Goal: Transaction & Acquisition: Purchase product/service

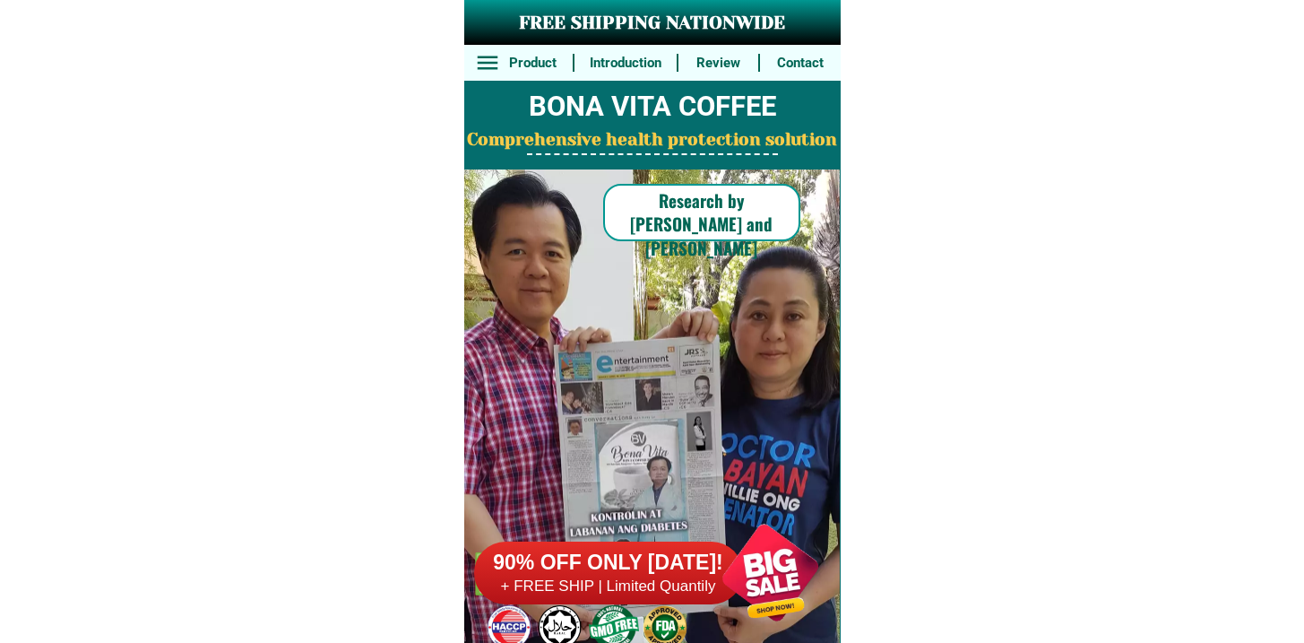
click at [649, 576] on h6 "+ FREE SHIP | Limited Quantily" at bounding box center [608, 586] width 269 height 20
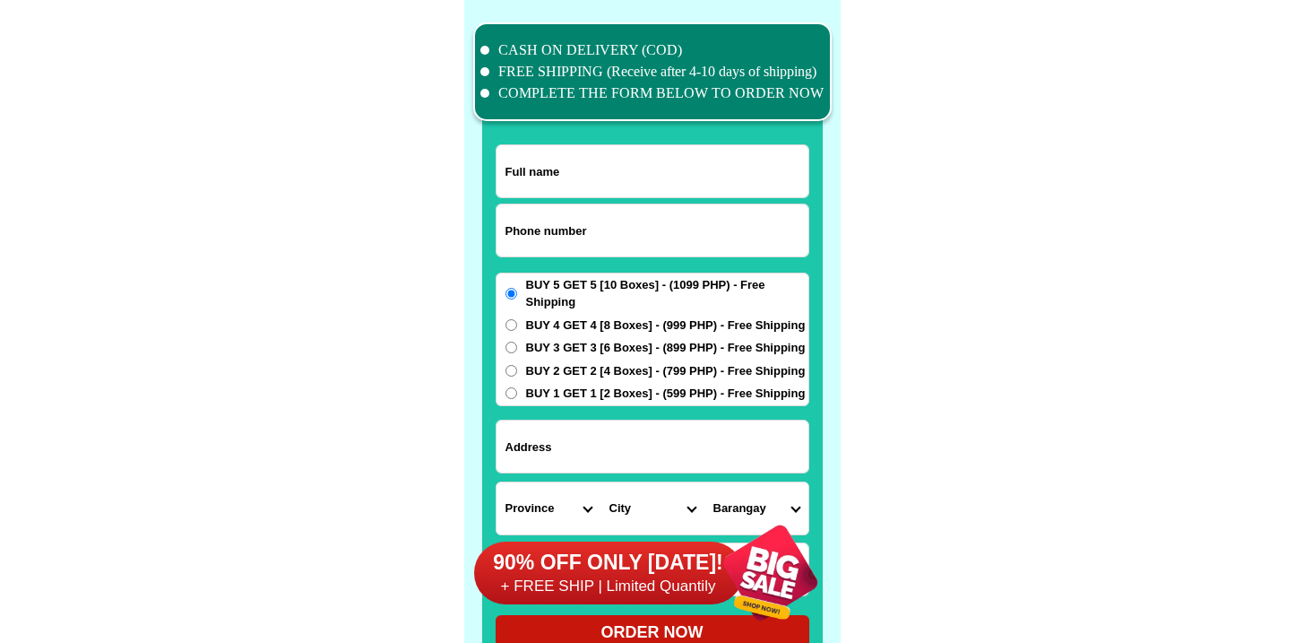
scroll to position [13933, 0]
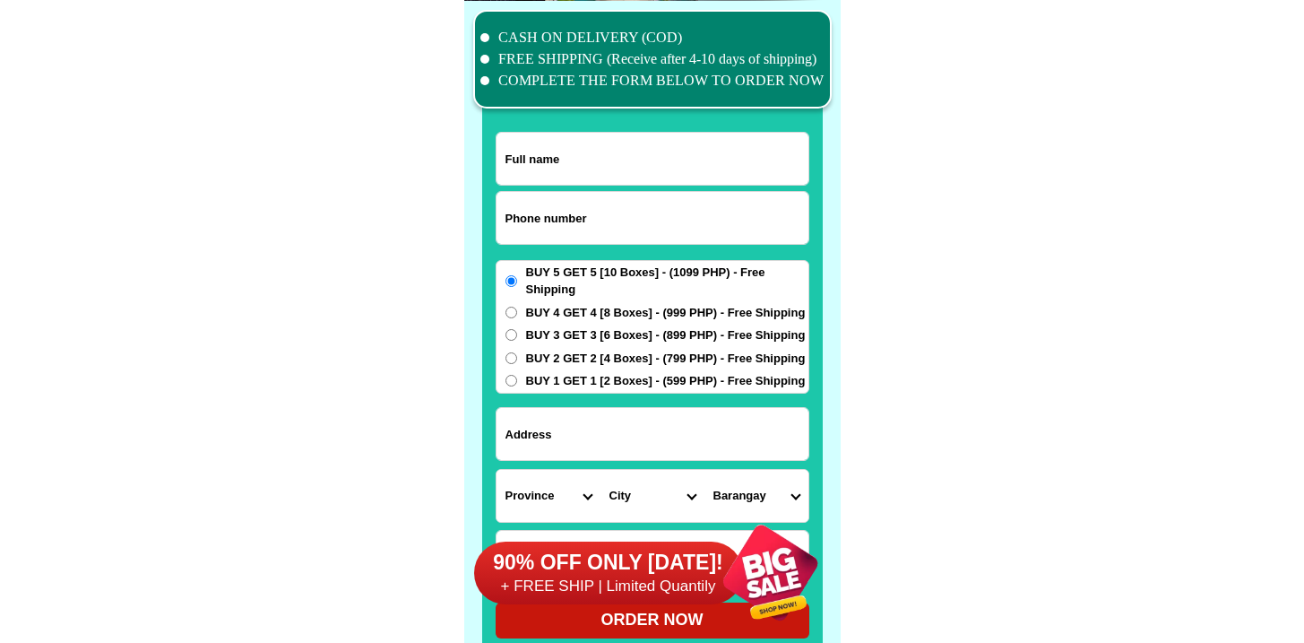
click at [601, 220] on input "Input phone_number" at bounding box center [653, 218] width 312 height 52
paste input "9163054828"
type input "09163054828"
click at [630, 149] on input "Input full_name" at bounding box center [653, 159] width 312 height 52
paste input "[PERSON_NAME]"
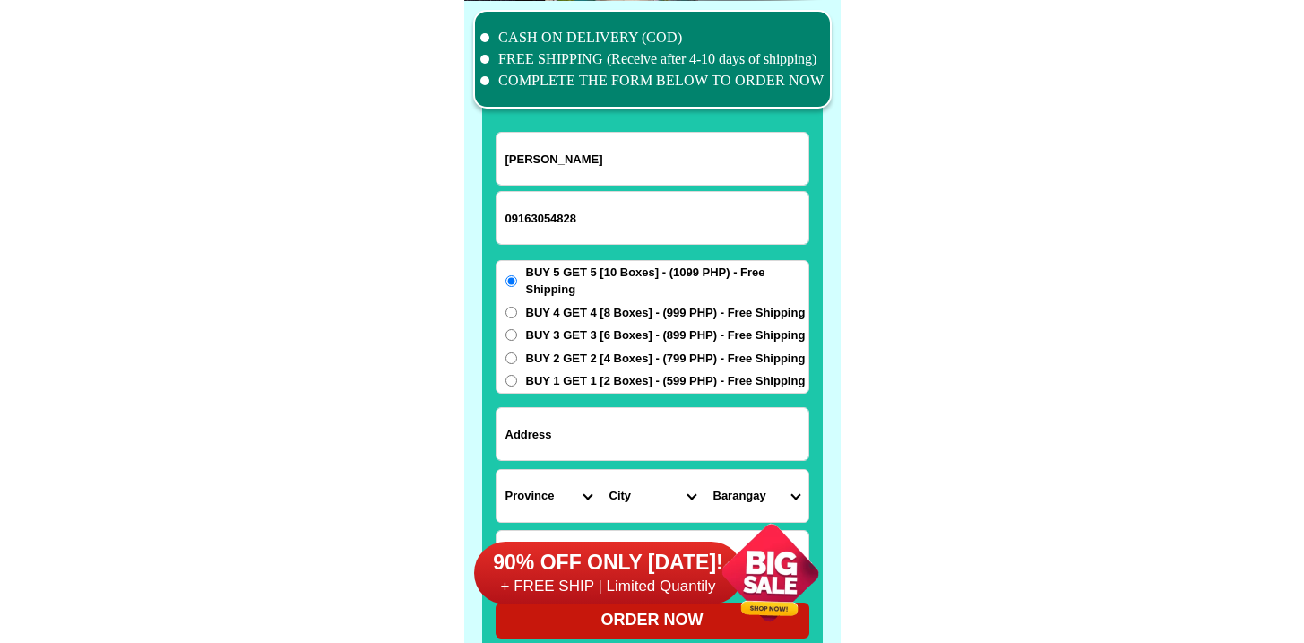
type input "[PERSON_NAME]"
click at [583, 342] on span "BUY 3 GET 3 [6 Boxes] - (899 PHP) - Free Shipping" at bounding box center [666, 335] width 280 height 18
click at [517, 341] on input "BUY 3 GET 3 [6 Boxes] - (899 PHP) - Free Shipping" at bounding box center [512, 335] width 12 height 12
radio input "true"
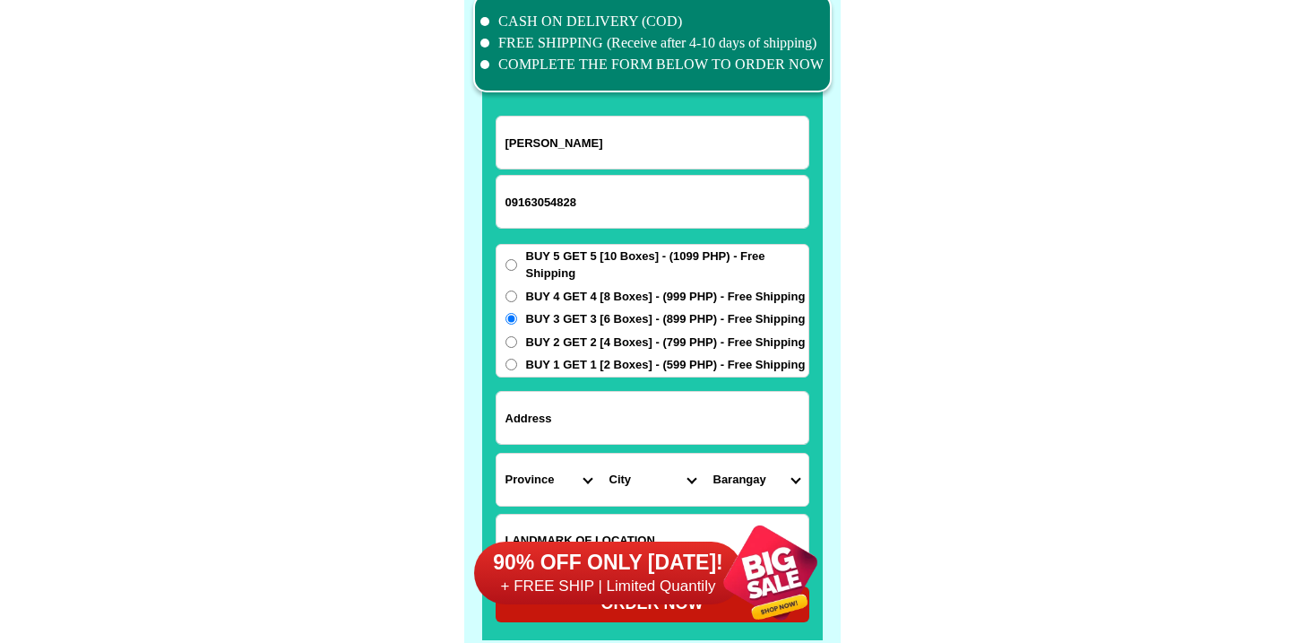
scroll to position [13984, 0]
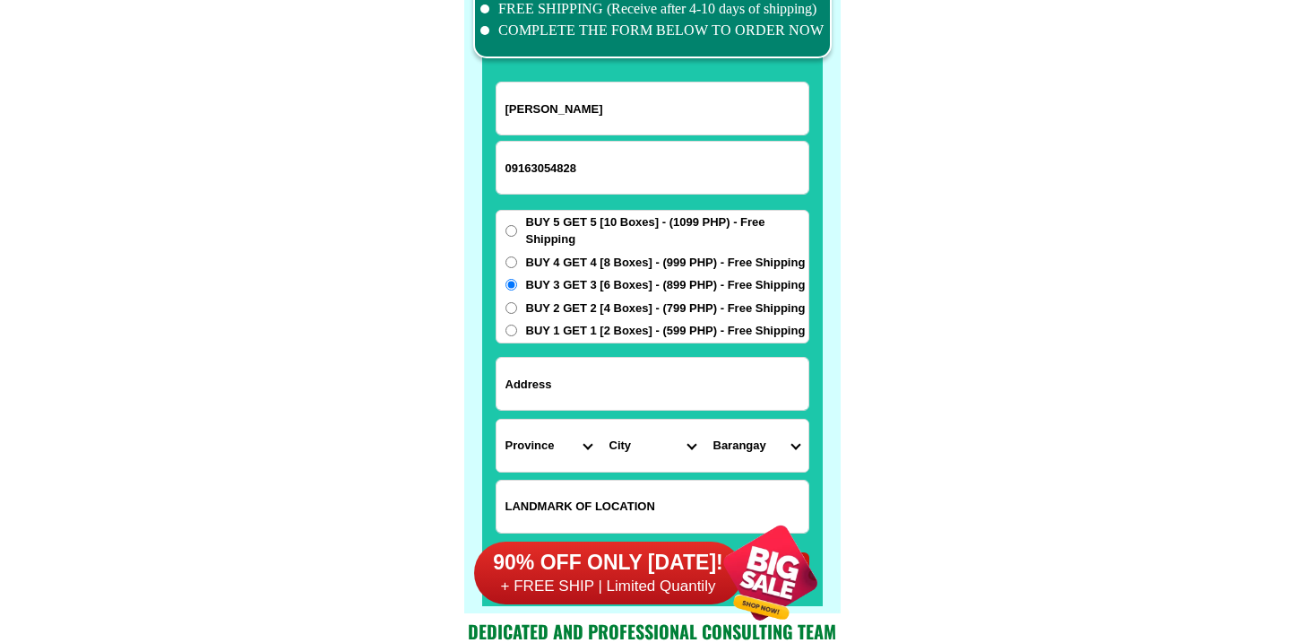
click at [597, 361] on input "Input address" at bounding box center [653, 384] width 312 height 52
paste input "Alegria Sur,Loay Bohol Purok 3"
drag, startPoint x: 656, startPoint y: 388, endPoint x: 602, endPoint y: 378, distance: 54.7
click at [602, 378] on input "Alegria Sur,Loay Bohol Purok 3" at bounding box center [653, 384] width 312 height 52
type input "Alegria Sur,LoayBohol Purok 3"
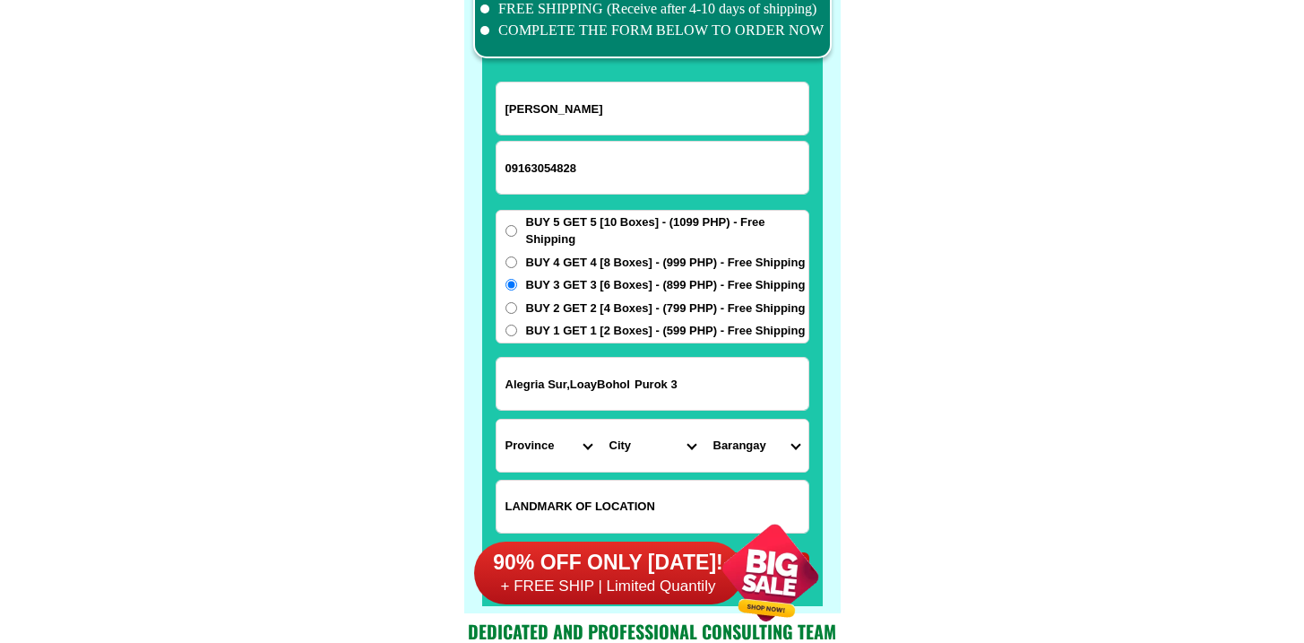
click at [552, 457] on select "Province [GEOGRAPHIC_DATA] [GEOGRAPHIC_DATA] [GEOGRAPHIC_DATA] [GEOGRAPHIC_DATA…" at bounding box center [549, 445] width 104 height 52
select select "63_137"
click at [497, 419] on select "Province [GEOGRAPHIC_DATA] [GEOGRAPHIC_DATA] [GEOGRAPHIC_DATA] [GEOGRAPHIC_DATA…" at bounding box center [549, 445] width 104 height 52
click at [599, 384] on input "Alegria Sur,LoayBohol Purok 3" at bounding box center [653, 384] width 312 height 52
type input "Alegria Sur,Loay Bohol Purok 3"
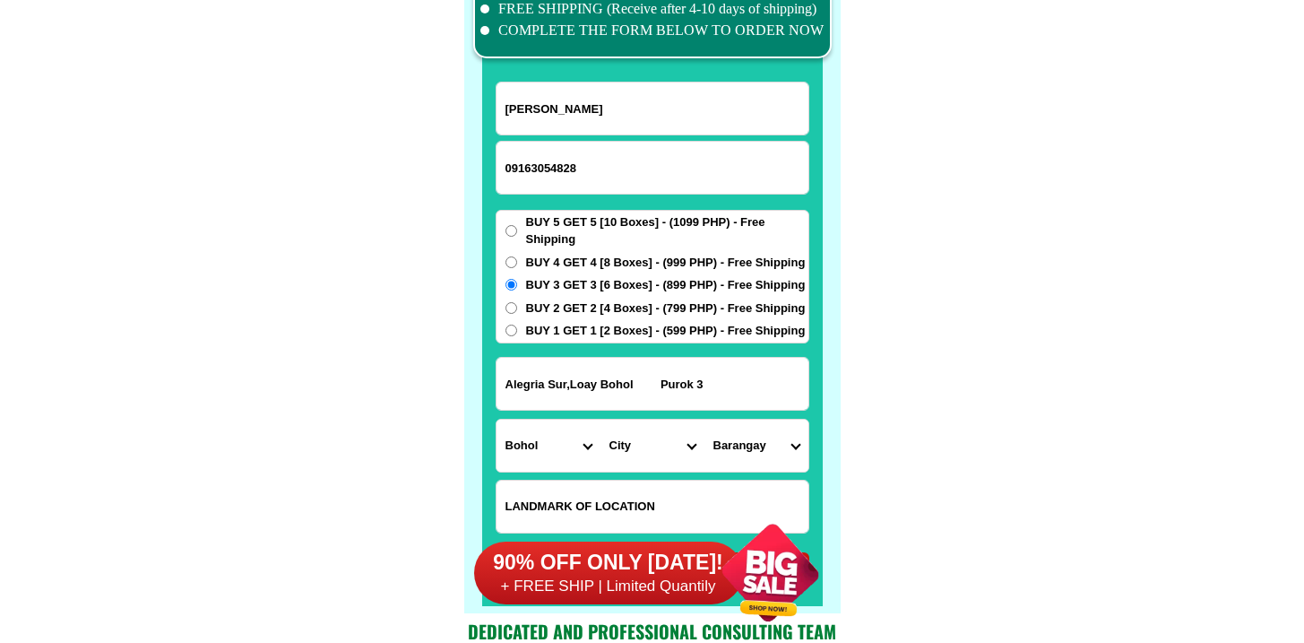
click at [644, 459] on select "City Alburquerque Antequera Baclayon Balilihan Bien-unido Bilar Bohol-[PERSON_N…" at bounding box center [653, 445] width 104 height 52
select select "63_1378644"
click at [601, 419] on select "City Alburquerque Antequera Baclayon Balilihan Bien-unido Bilar Bohol-[PERSON_N…" at bounding box center [653, 445] width 104 height 52
click at [755, 457] on select "Barangay Agape Alegria norte Alegria sur [GEOGRAPHIC_DATA] Botoc occidental Bot…" at bounding box center [757, 445] width 104 height 52
select select "63_13786445201"
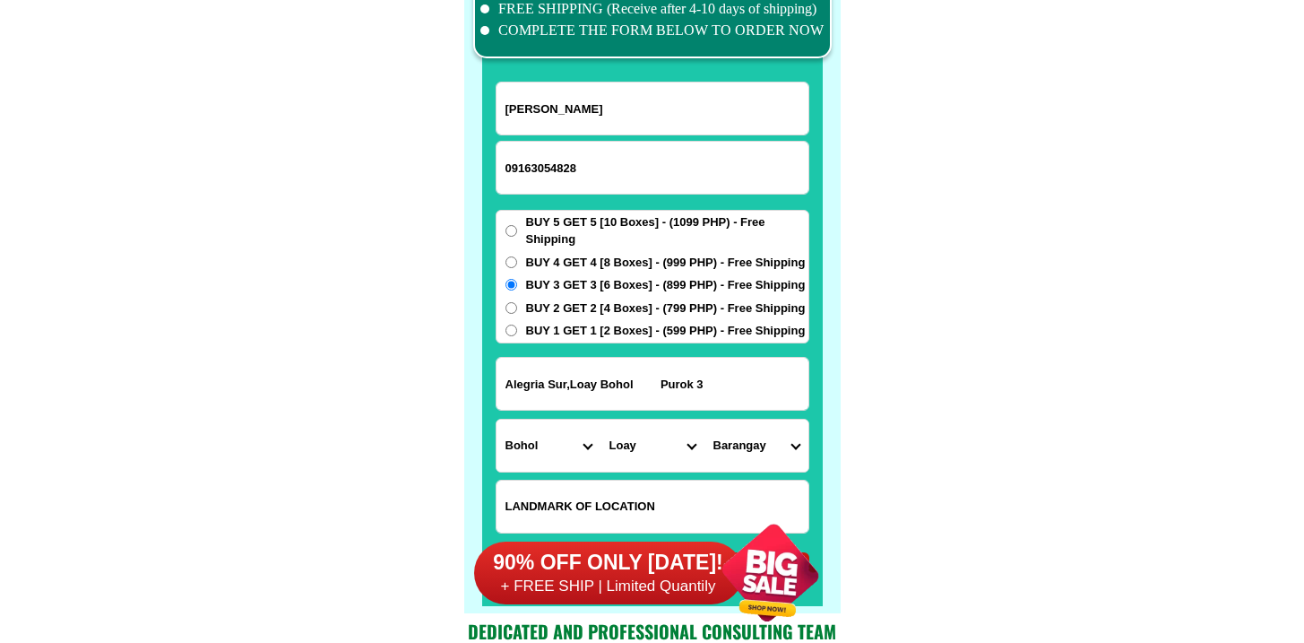
click at [705, 419] on select "Barangay Agape Alegria norte Alegria sur [GEOGRAPHIC_DATA] Botoc occidental Bot…" at bounding box center [757, 445] width 104 height 52
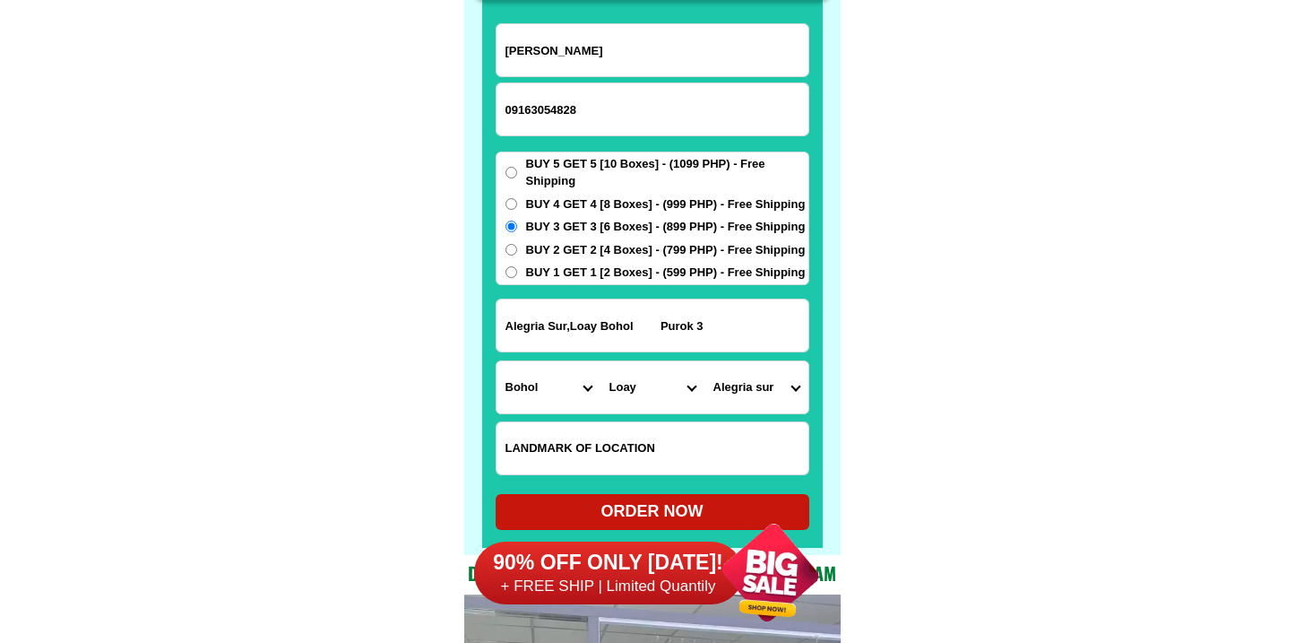
click at [631, 504] on div "90% OFF ONLY [DATE]! + FREE SHIP | Limited Quantily" at bounding box center [657, 572] width 367 height 141
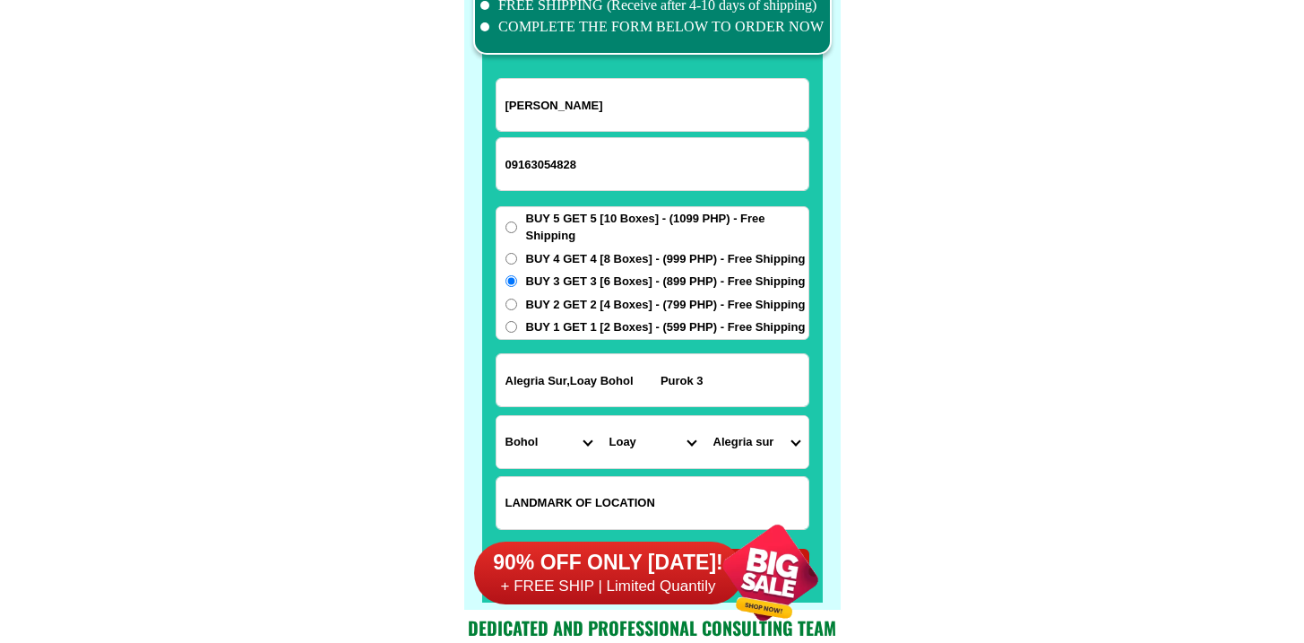
scroll to position [14191, 0]
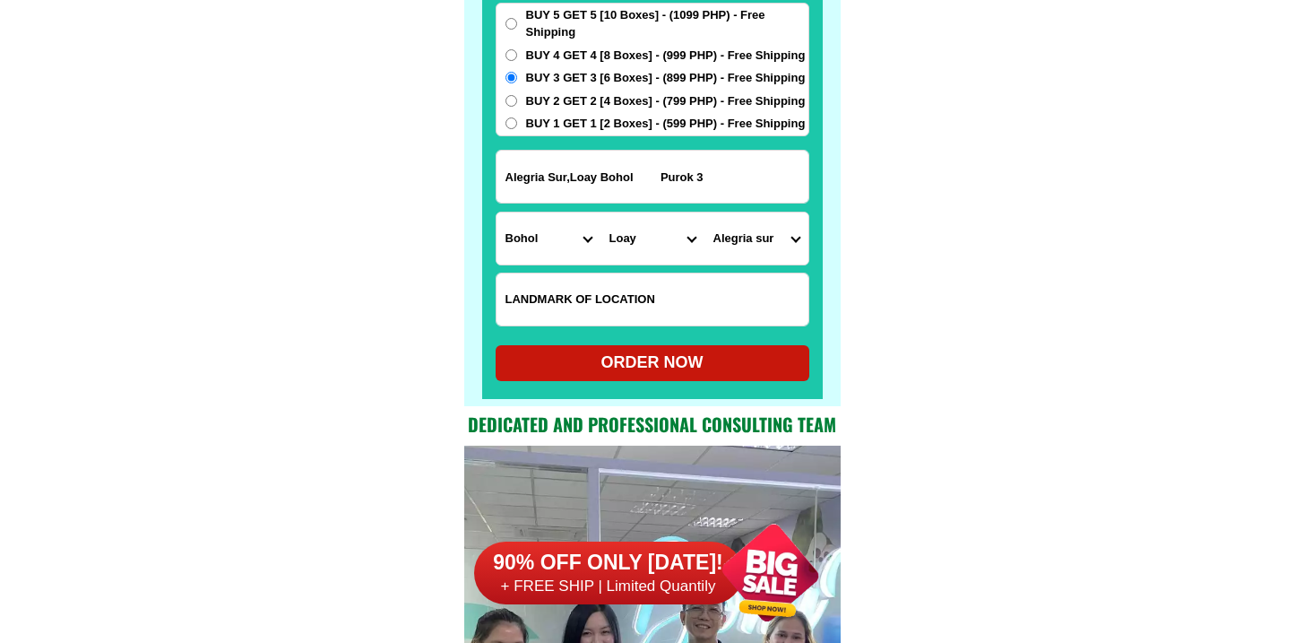
click at [655, 361] on div "ORDER NOW" at bounding box center [653, 362] width 314 height 24
radio input "true"
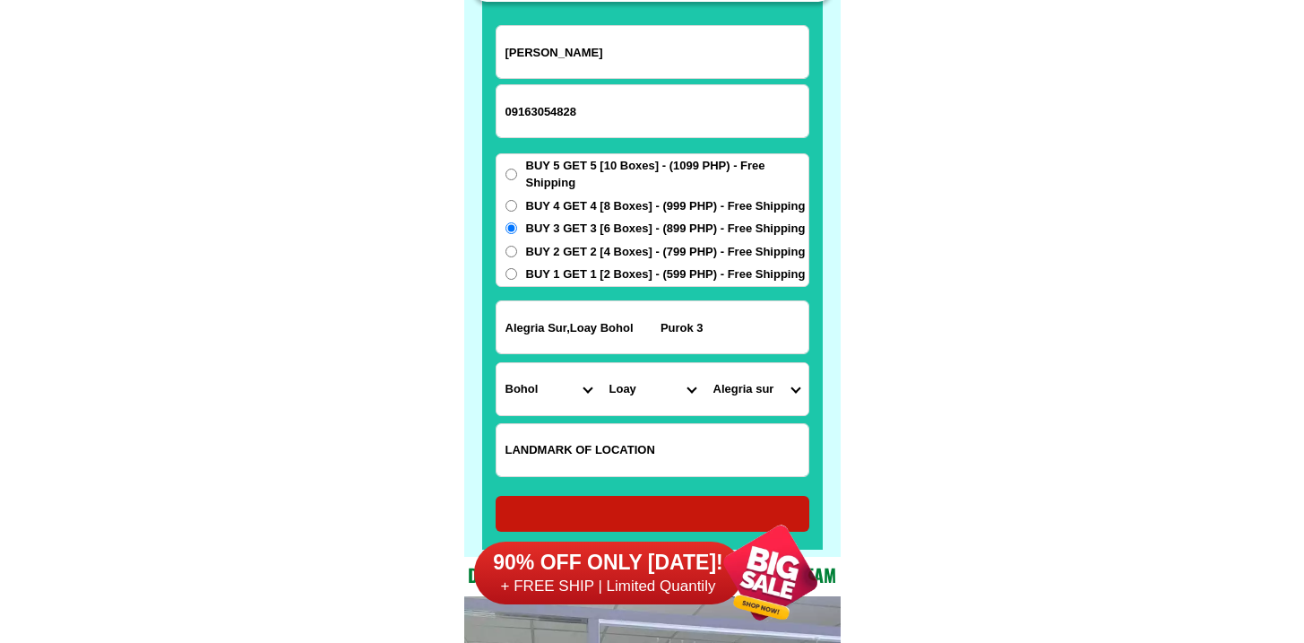
scroll to position [14029, 0]
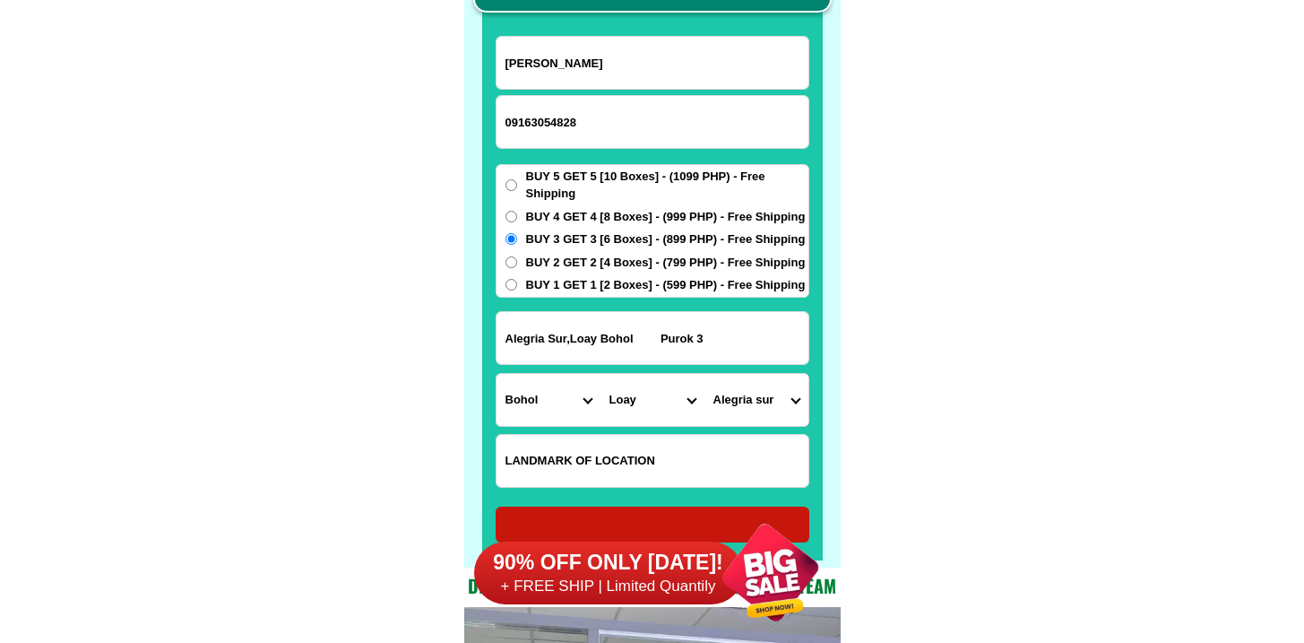
radio input "true"
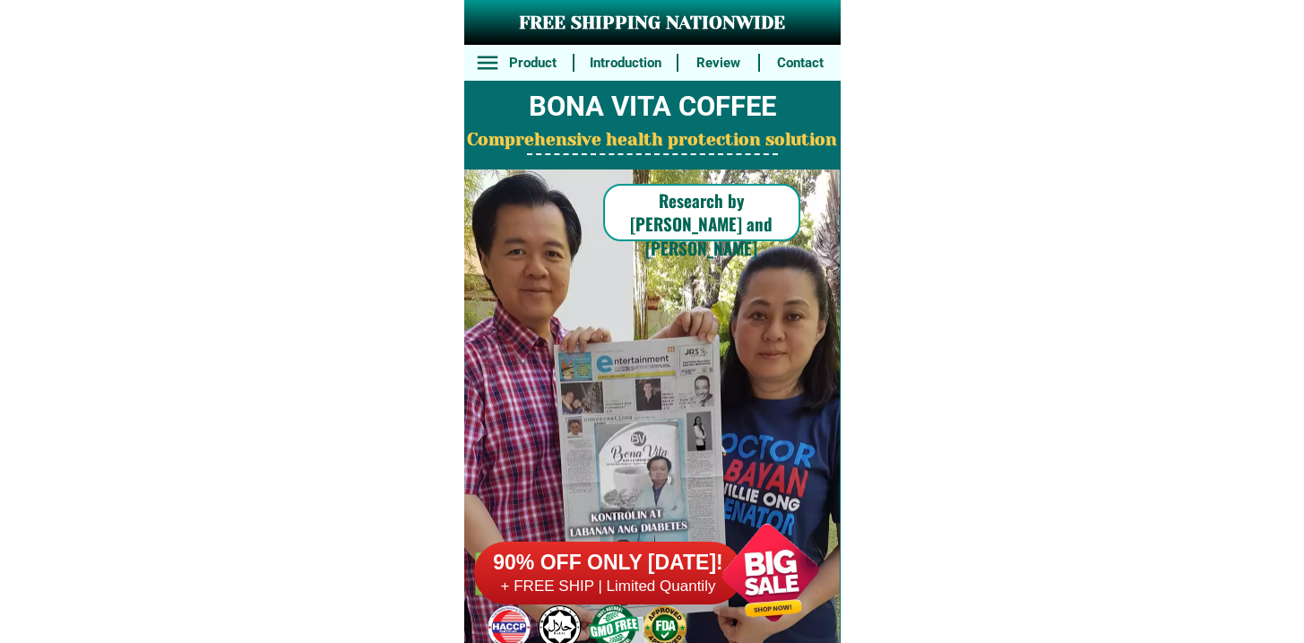
click at [507, 565] on h6 "90% OFF ONLY [DATE]!" at bounding box center [608, 562] width 269 height 27
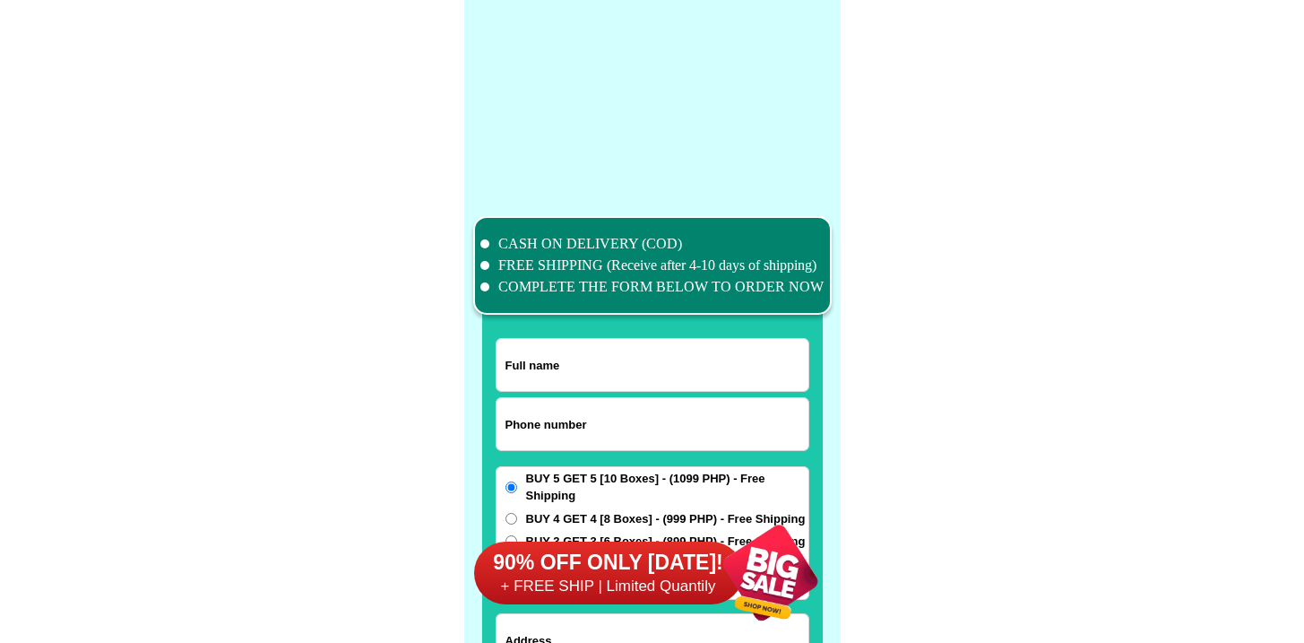
scroll to position [13933, 0]
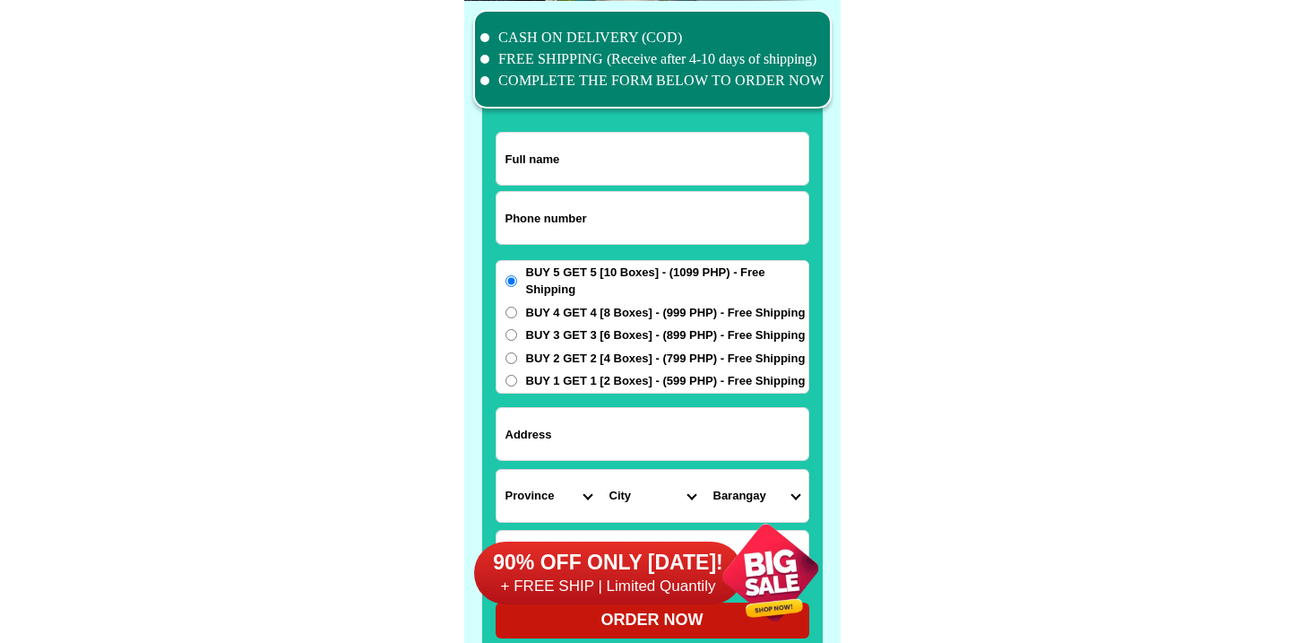
click at [610, 250] on form "ORDER NOW Province [GEOGRAPHIC_DATA] [GEOGRAPHIC_DATA] [GEOGRAPHIC_DATA] [GEOGR…" at bounding box center [653, 385] width 314 height 506
click at [608, 244] on form "ORDER NOW Province Abra Agusan-del-norte Agusan-del-sur Aklan Albay Antique Apa…" at bounding box center [653, 385] width 314 height 506
click at [600, 195] on input "Input phone_number" at bounding box center [653, 218] width 312 height 52
paste input "9676350556"
type input "09676350556"
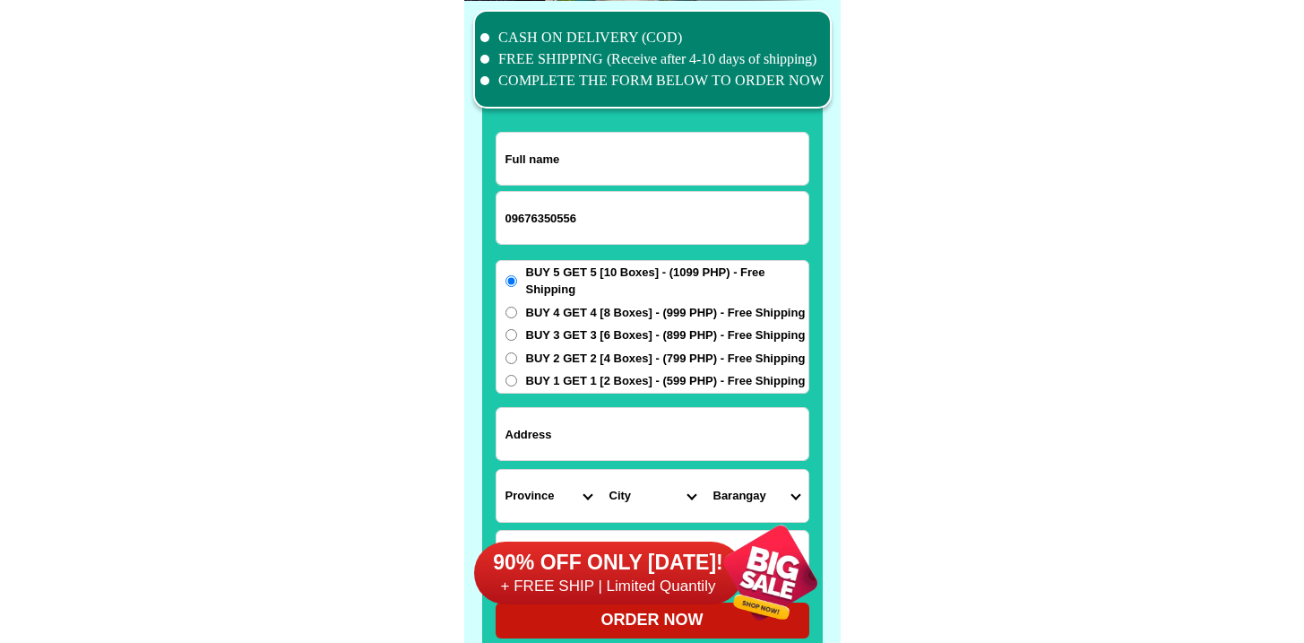
click at [669, 189] on form "09676350556 ORDER NOW Province Abra Agusan-del-norte Agusan-del-sur Aklan Albay…" at bounding box center [653, 385] width 314 height 506
click at [673, 160] on input "Input full_name" at bounding box center [653, 159] width 312 height 52
paste input "William cudal"
type input "William cudal"
click at [669, 372] on span "BUY 1 GET 1 [2 Boxes] - (599 PHP) - Free Shipping" at bounding box center [666, 381] width 280 height 18
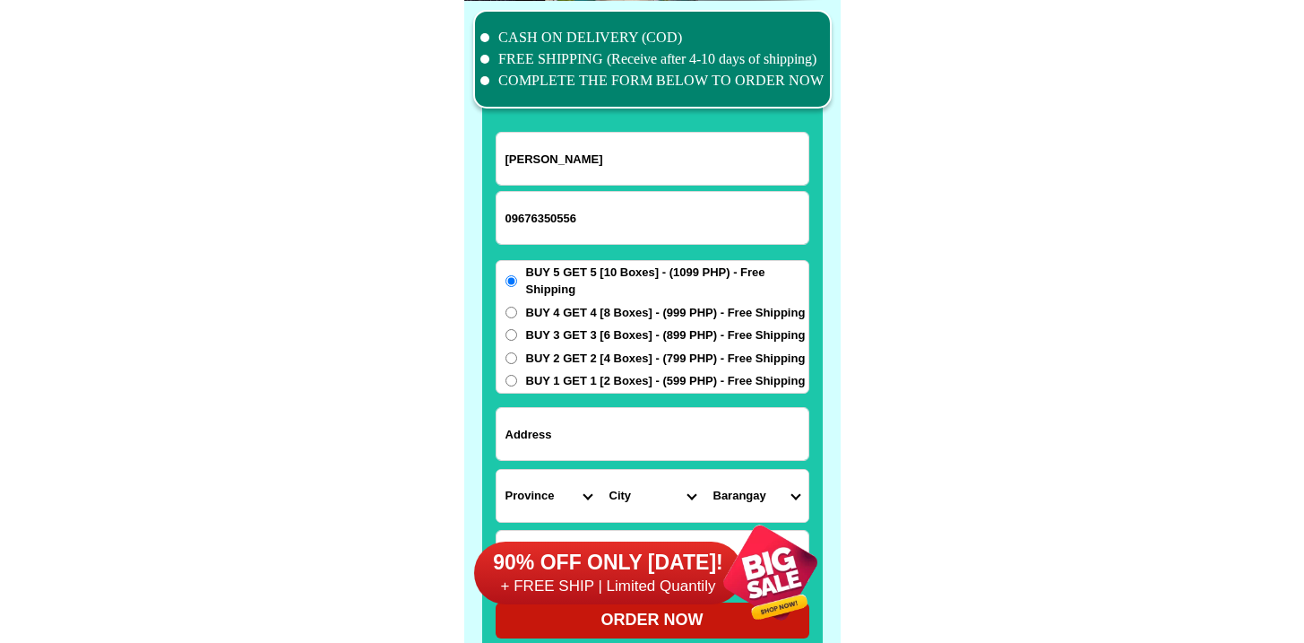
click at [517, 375] on input "BUY 1 GET 1 [2 Boxes] - (599 PHP) - Free Shipping" at bounding box center [512, 381] width 12 height 12
radio input "true"
click at [665, 379] on span "BUY 1 GET 1 [2 Boxes] - (599 PHP) - Free Shipping" at bounding box center [666, 381] width 280 height 18
click at [517, 379] on input "BUY 1 GET 1 [2 Boxes] - (599 PHP) - Free Shipping" at bounding box center [512, 381] width 12 height 12
click at [631, 445] on input "Input address" at bounding box center [653, 434] width 312 height 52
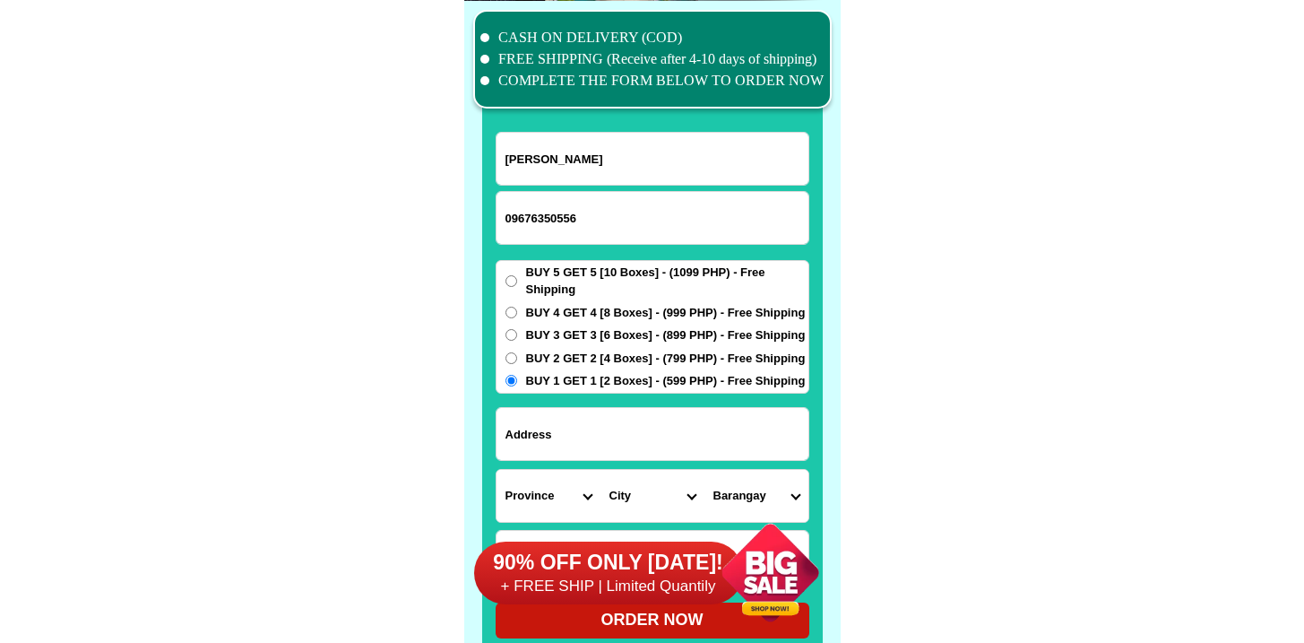
paste input "William cudal William cudal William cudal William cudal"
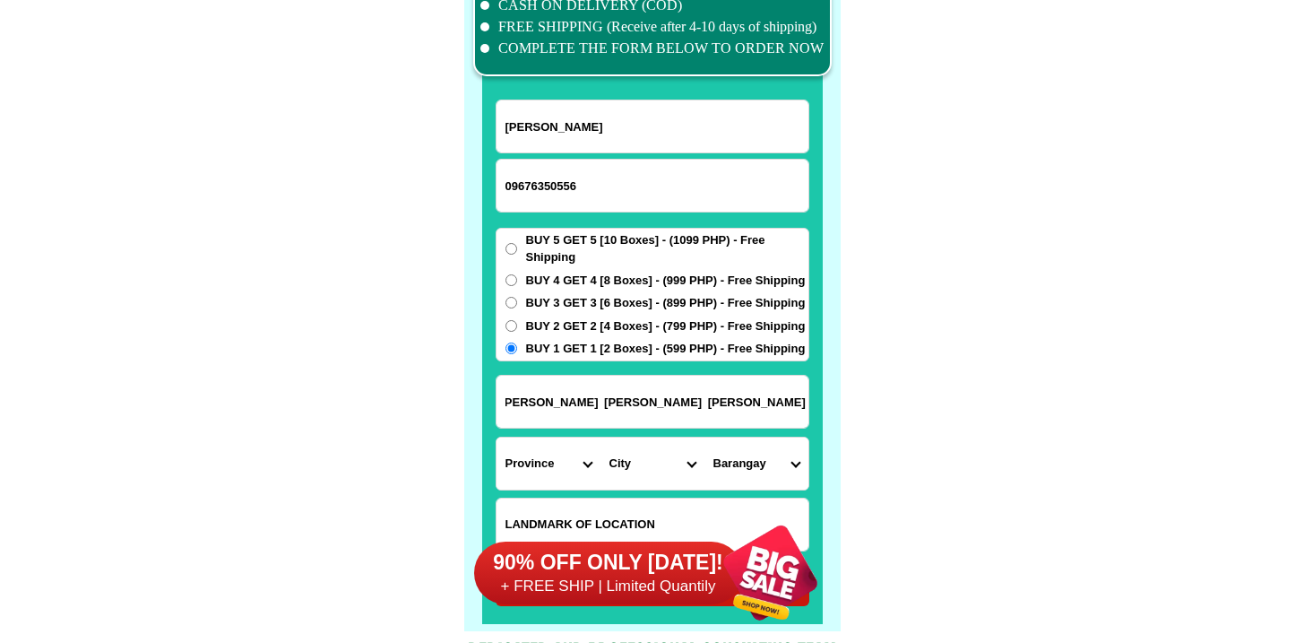
scroll to position [13967, 0]
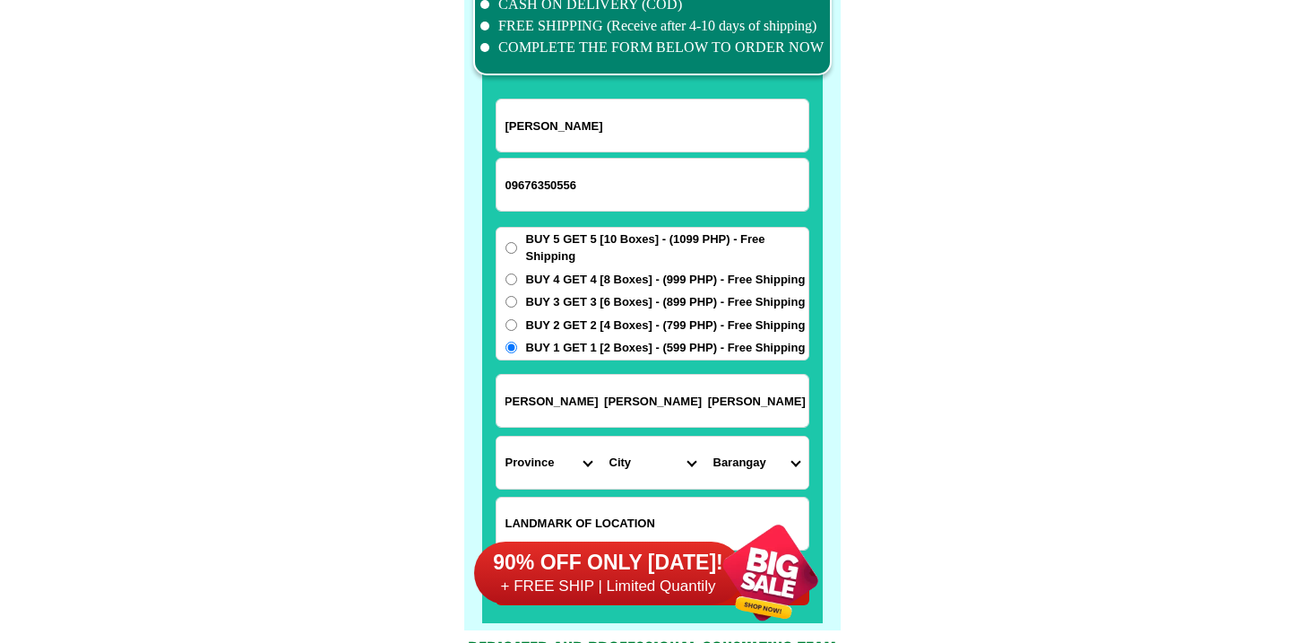
click at [602, 410] on input "William cudal William cudal William cudal William cudal" at bounding box center [653, 401] width 312 height 52
click at [674, 403] on input "William cudal William cudal William cudal William cudal" at bounding box center [653, 401] width 312 height 52
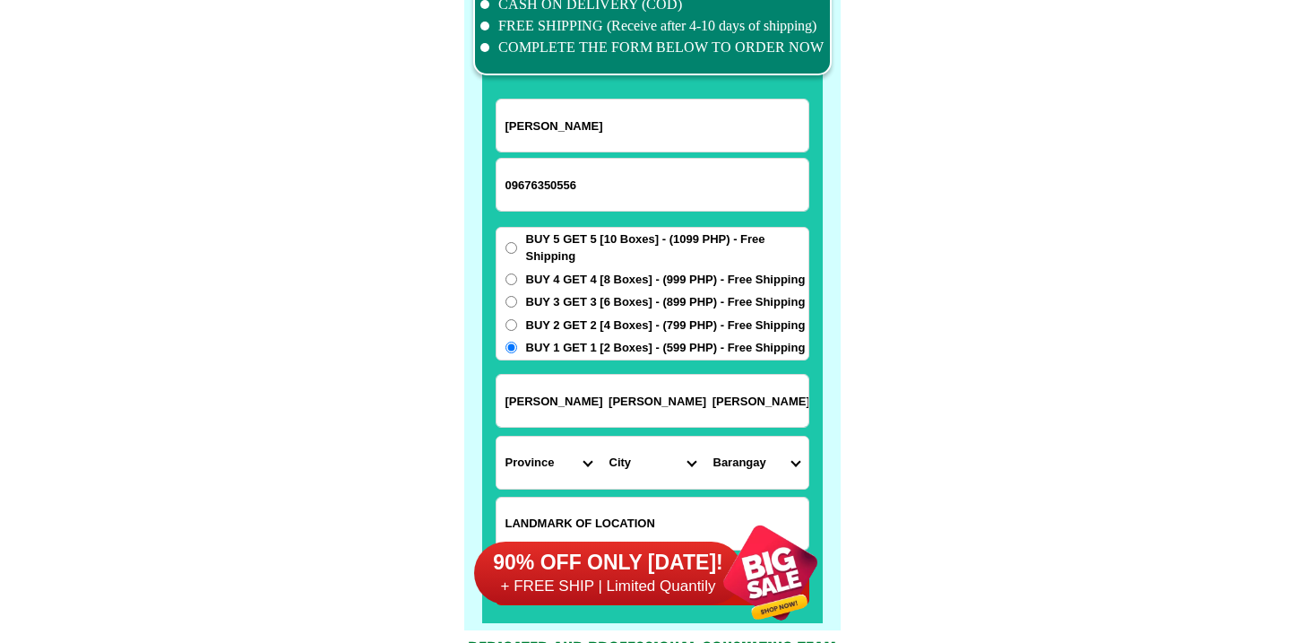
paste input "Pay-as Pay-as Kadingilan Bukidnon"
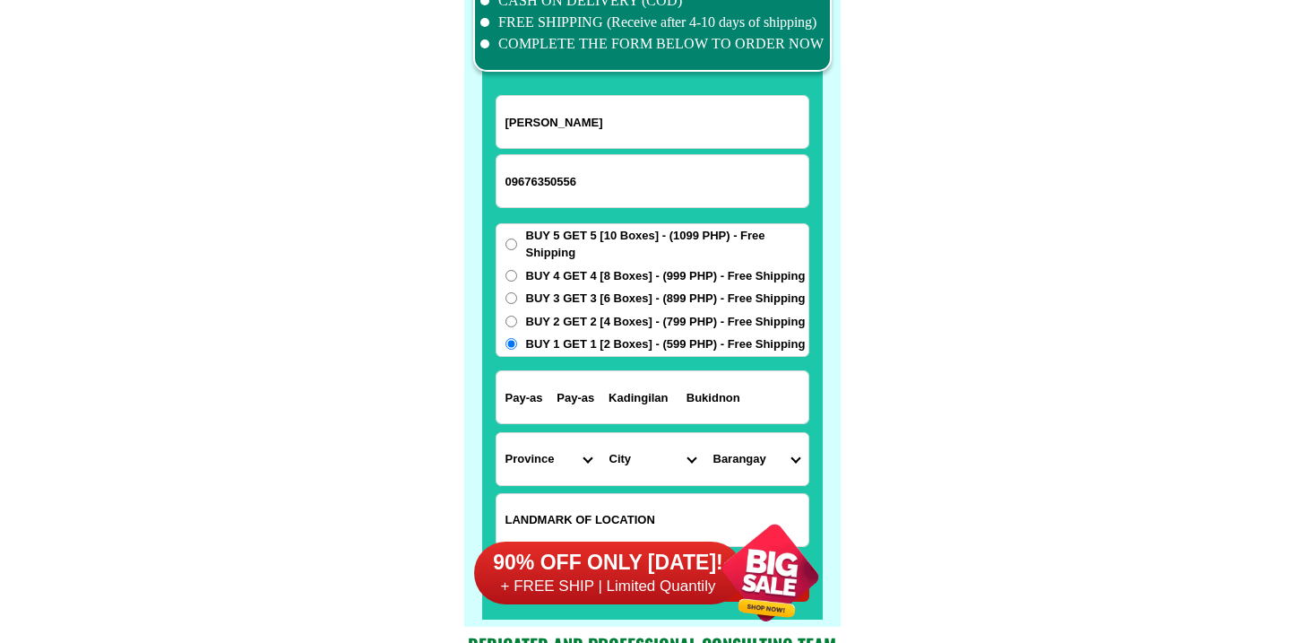
type input "Pay-as Pay-as Kadingilan Bukidnon"
click at [528, 452] on select "Province [GEOGRAPHIC_DATA] [GEOGRAPHIC_DATA] [GEOGRAPHIC_DATA] [GEOGRAPHIC_DATA…" at bounding box center [549, 459] width 104 height 52
select select "63_623"
click at [497, 433] on select "Province [GEOGRAPHIC_DATA] [GEOGRAPHIC_DATA] [GEOGRAPHIC_DATA] [GEOGRAPHIC_DATA…" at bounding box center [549, 459] width 104 height 52
click at [637, 450] on select "City" at bounding box center [653, 459] width 104 height 52
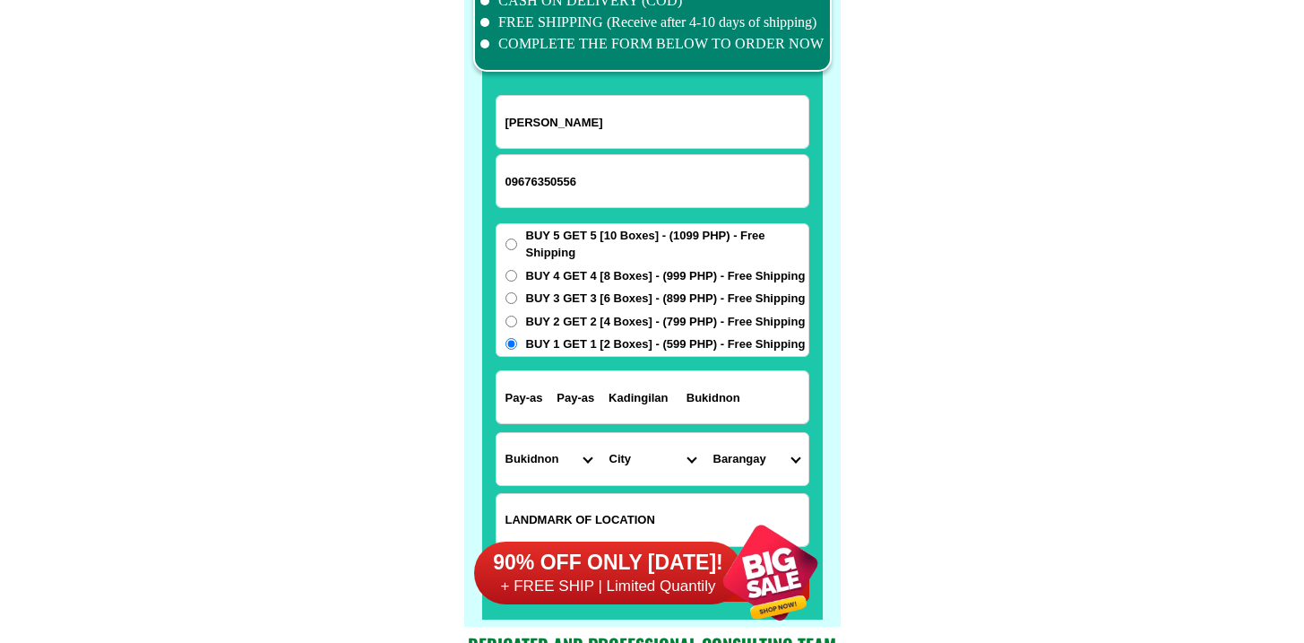
select select "63_6234115"
click at [601, 433] on select "City Baungon Bukidnon-malitbog Bukidnon-quezon Bukidnon-san-fernando Cabanglasa…" at bounding box center [653, 459] width 104 height 52
click at [739, 456] on select "Barangay Bagongbayan Bagor Balaoro Baroy Cabadiangan Husayan Kibalagon Kibogtok…" at bounding box center [757, 459] width 104 height 52
select select "63_62341151469"
click at [705, 433] on select "Barangay Bagongbayan Bagor Balaoro Baroy Cabadiangan Husayan Kibalagon Kibogtok…" at bounding box center [757, 459] width 104 height 52
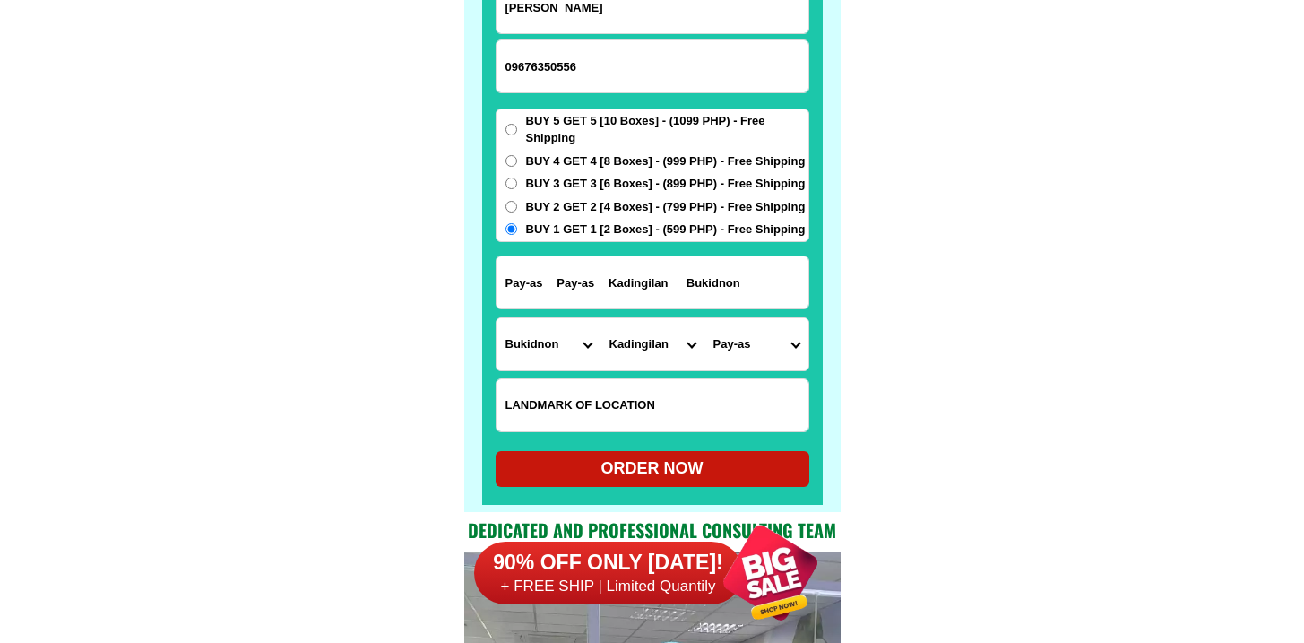
scroll to position [14085, 0]
click at [654, 468] on div "ORDER NOW" at bounding box center [653, 468] width 314 height 24
radio input "true"
